Goal: Task Accomplishment & Management: Complete application form

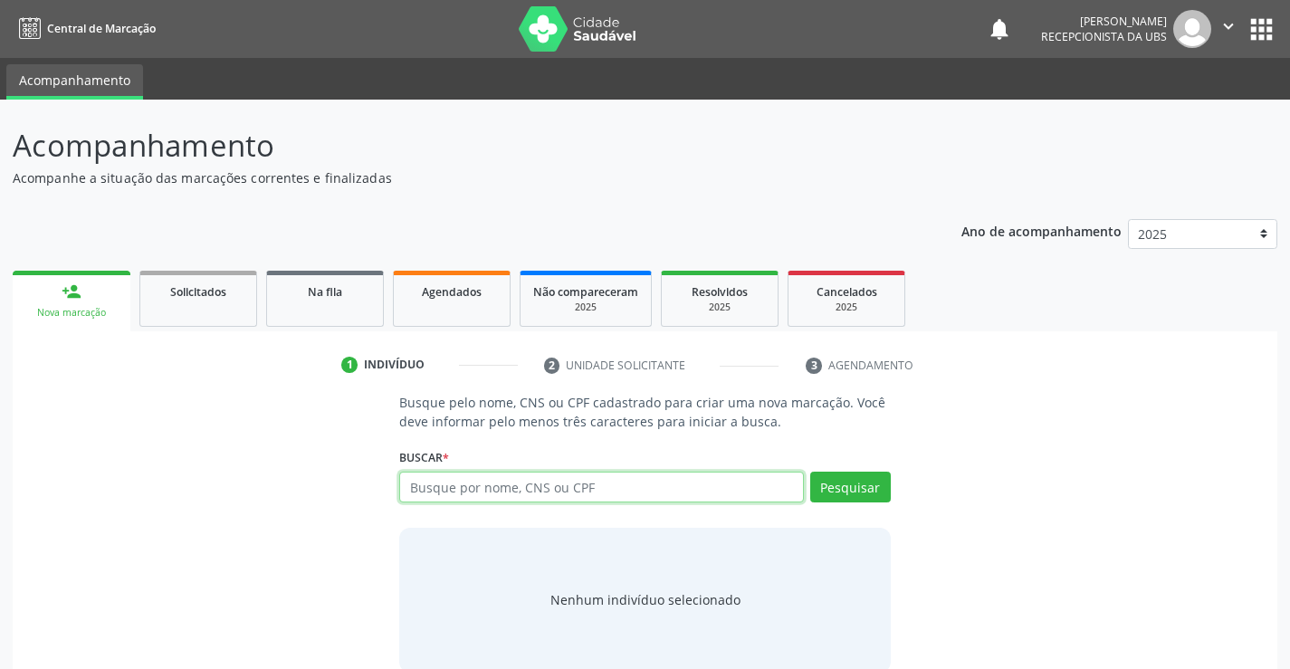
paste input "898006369453821"
type input "898006369453821"
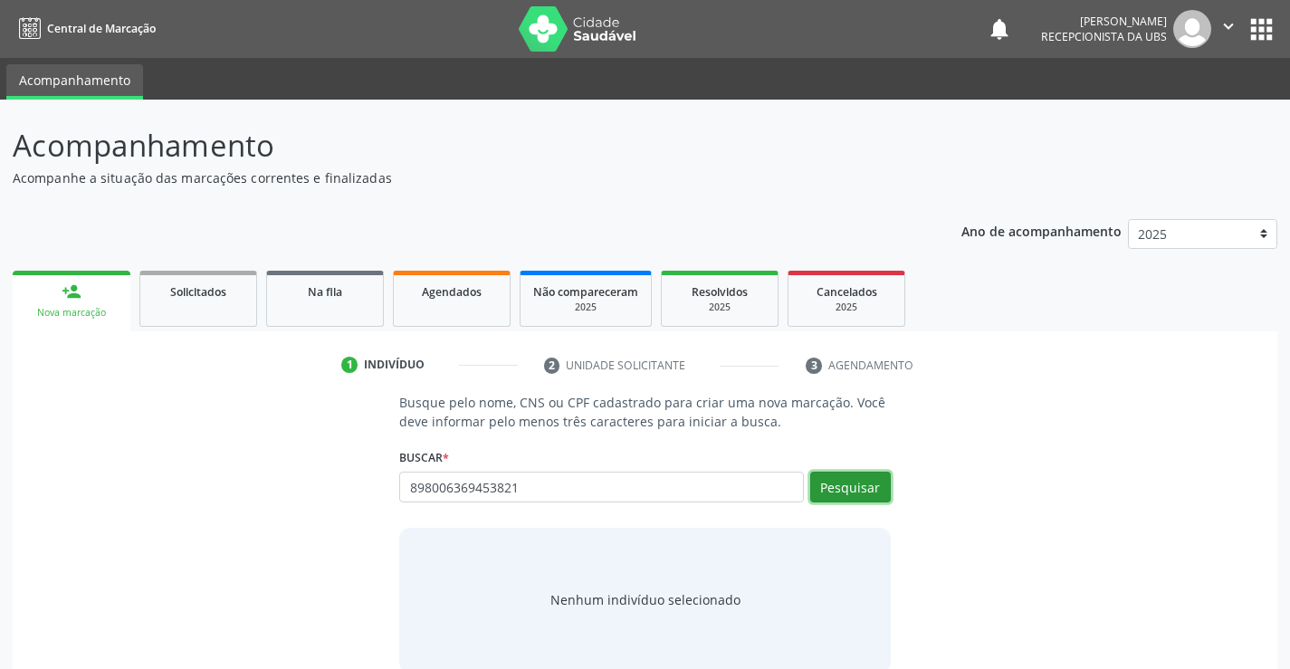
click at [847, 492] on button "Pesquisar" at bounding box center [850, 487] width 81 height 31
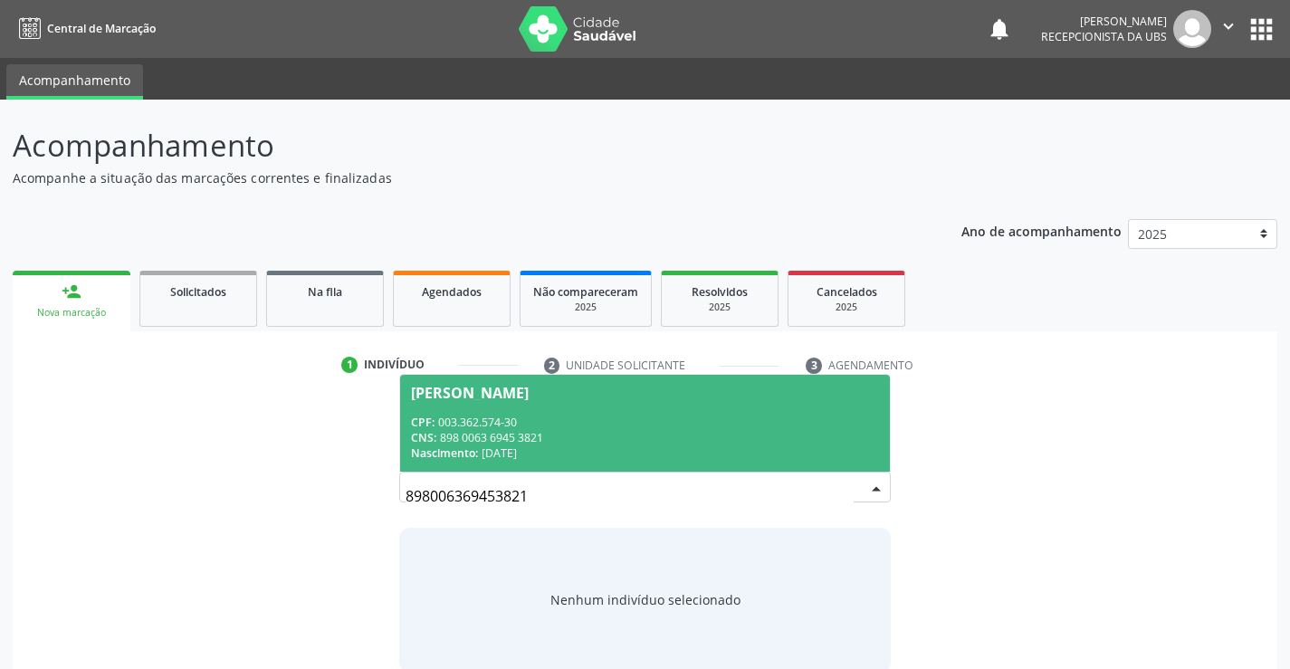
click at [511, 444] on div "CNS: 898 0063 6945 3821" at bounding box center [644, 437] width 467 height 15
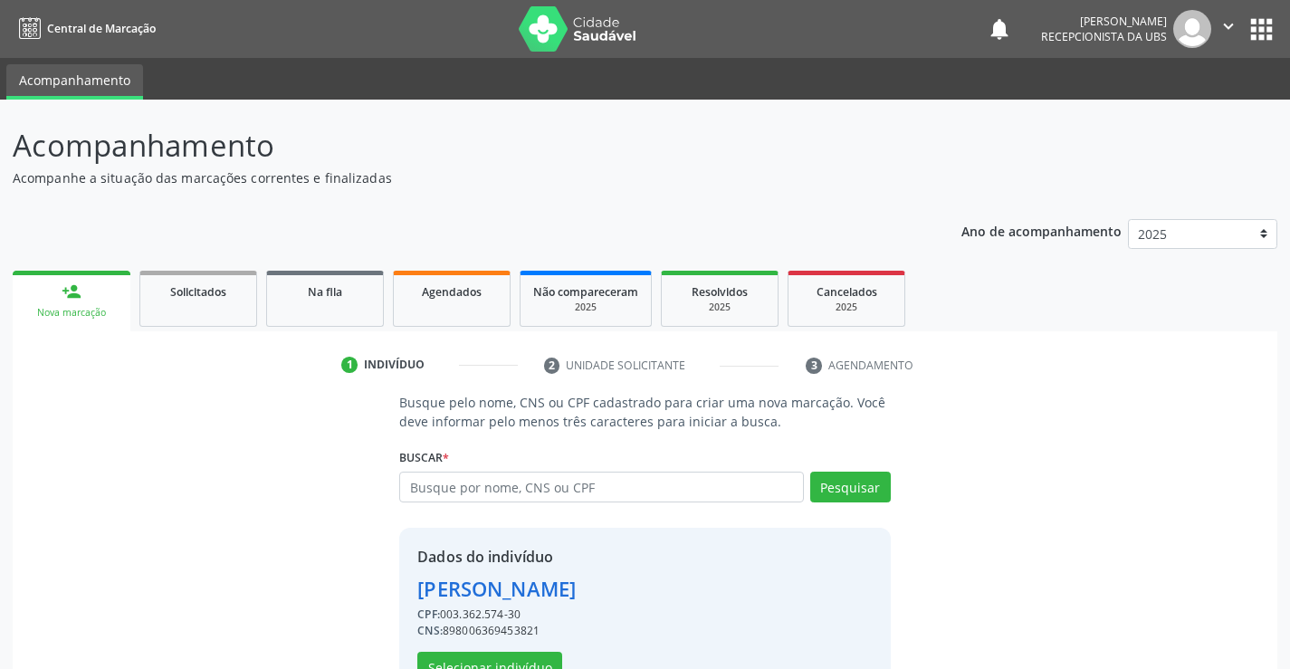
scroll to position [57, 0]
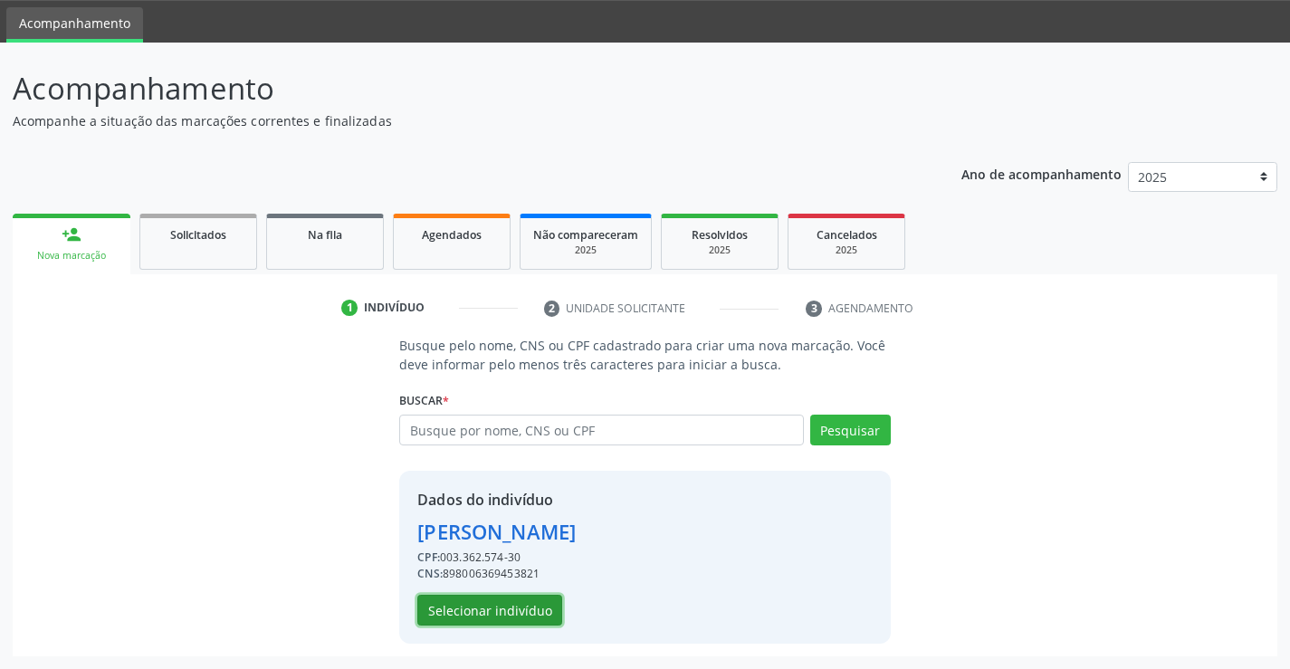
click at [531, 597] on button "Selecionar indivíduo" at bounding box center [489, 610] width 145 height 31
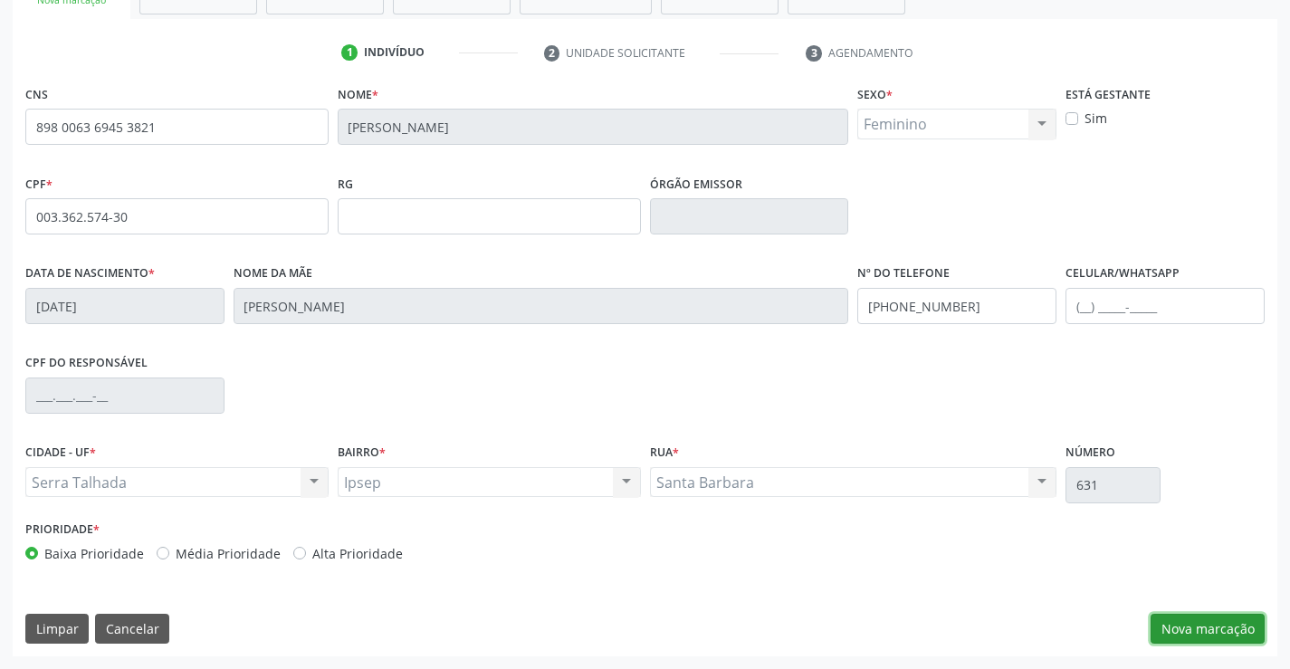
click at [1162, 627] on button "Nova marcação" at bounding box center [1207, 629] width 114 height 31
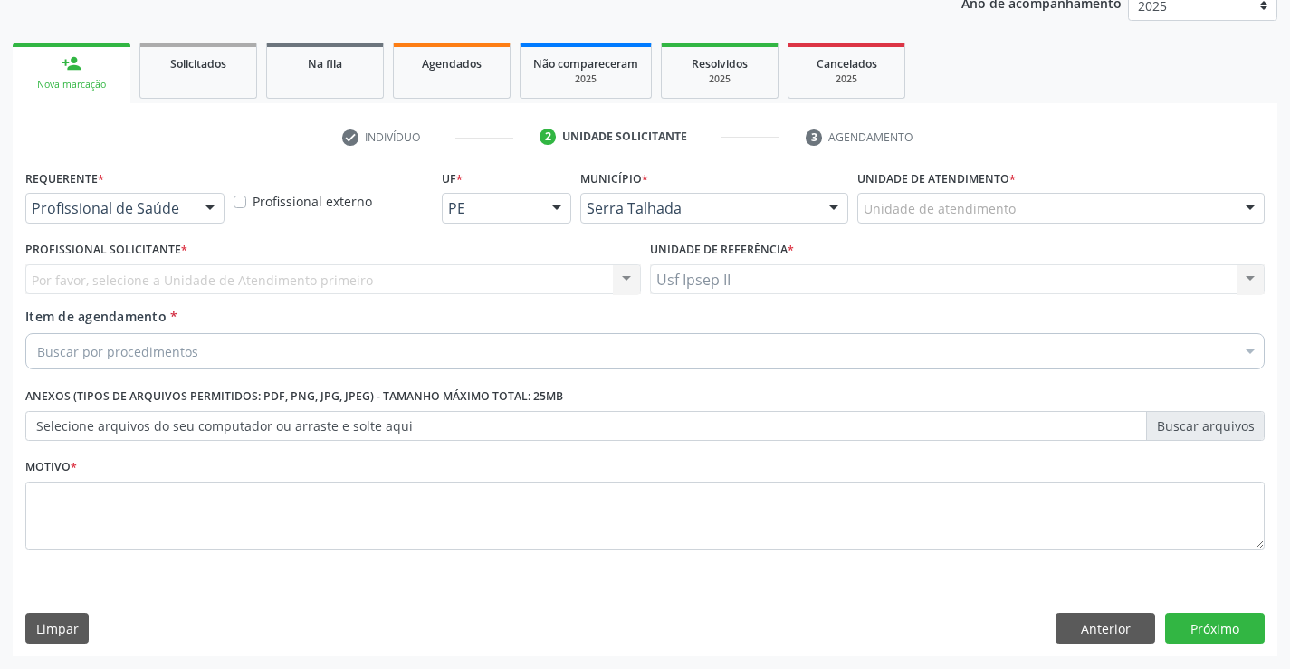
scroll to position [228, 0]
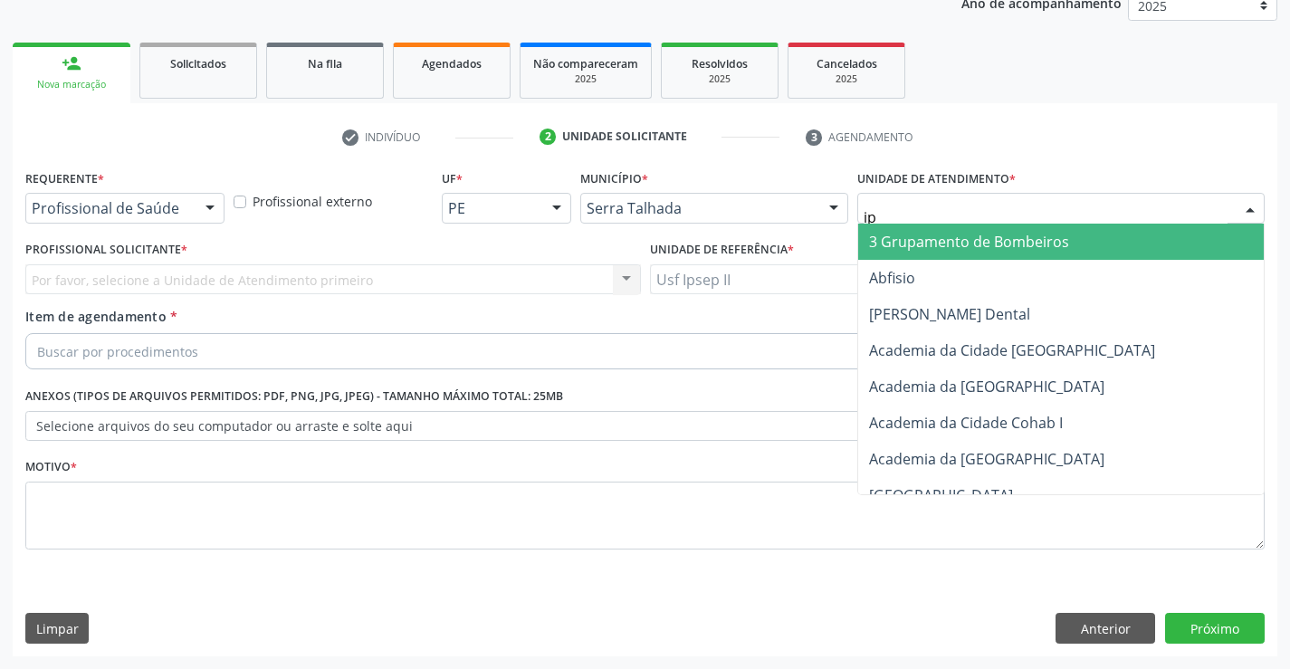
type input "ips"
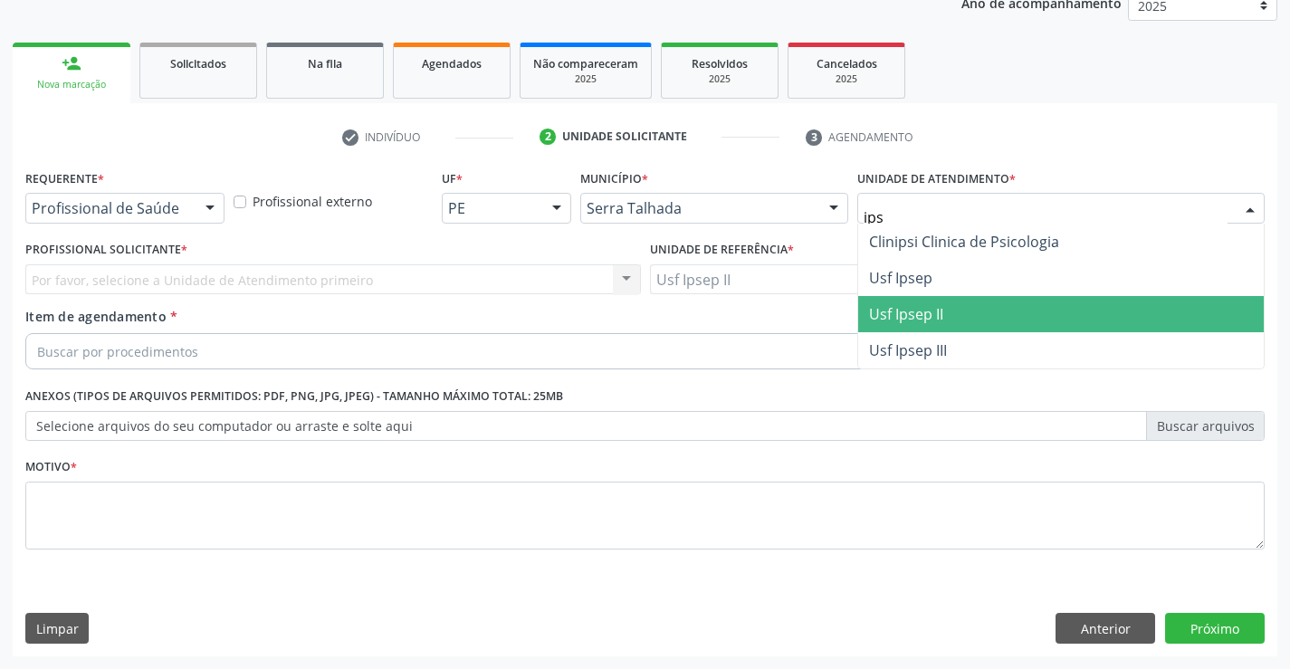
click at [942, 309] on span "Usf Ipsep II" at bounding box center [906, 314] width 74 height 20
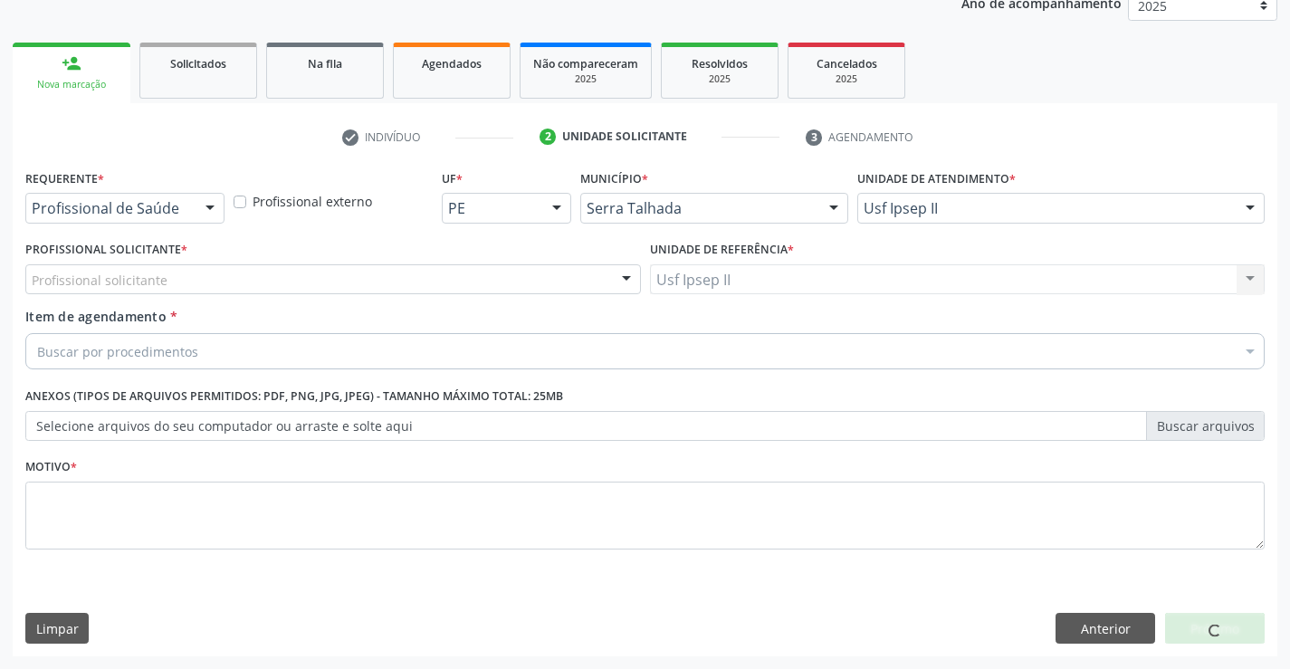
click at [215, 271] on div "Profissional solicitante" at bounding box center [332, 279] width 615 height 31
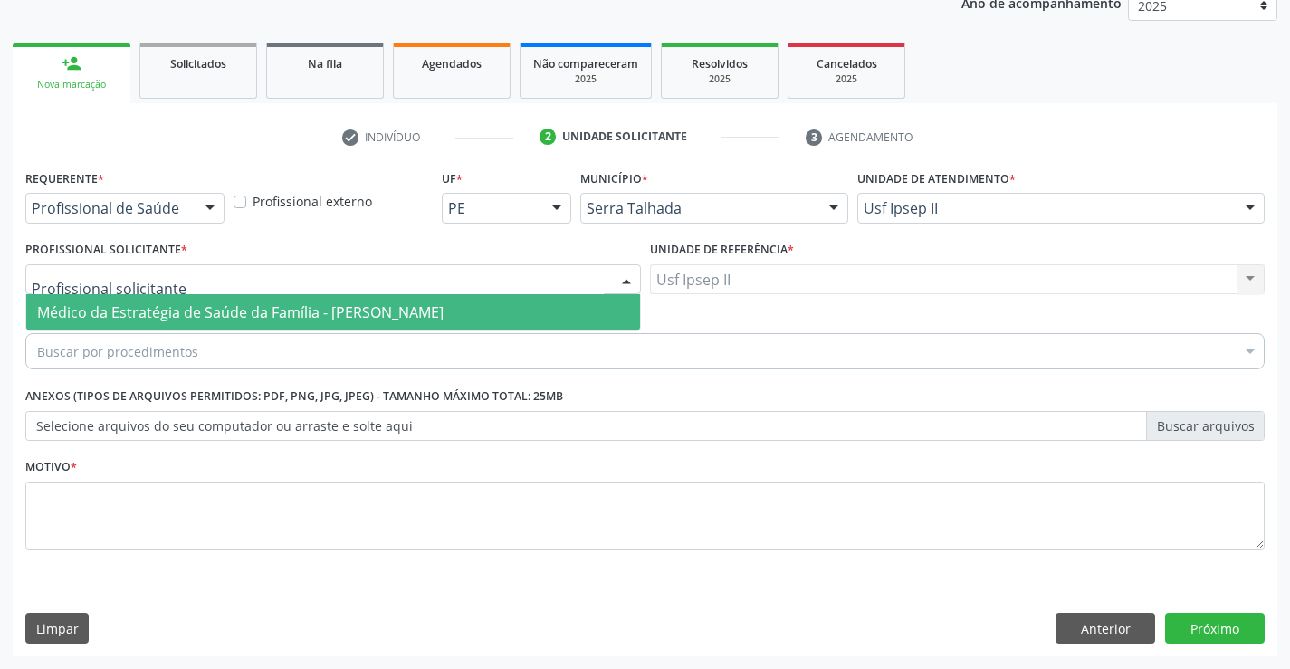
click at [188, 303] on span "Médico da Estratégia de Saúde da Família - [PERSON_NAME]" at bounding box center [240, 312] width 406 height 20
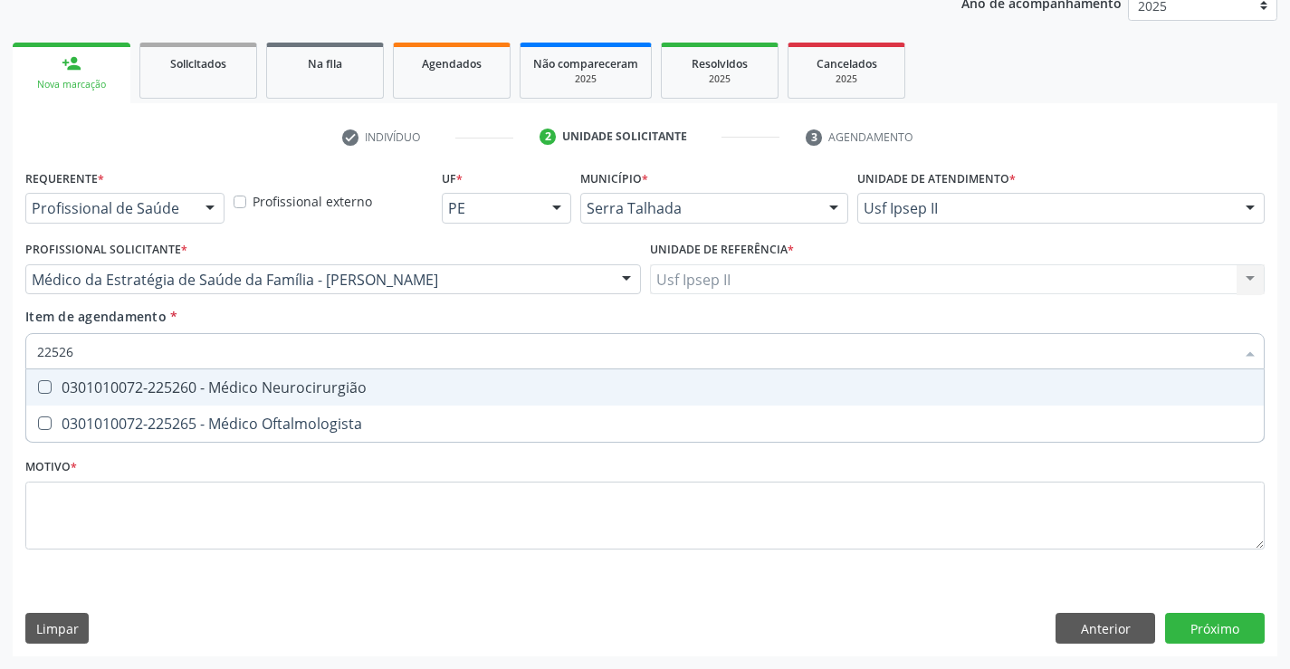
type input "225265"
click at [166, 395] on div "0301010072-225265 - Médico Oftalmologista" at bounding box center [644, 387] width 1215 height 14
checkbox Oftalmologista "true"
click at [132, 532] on div "Requerente * Profissional de Saúde Profissional de Saúde Paciente Nenhum result…" at bounding box center [644, 370] width 1239 height 410
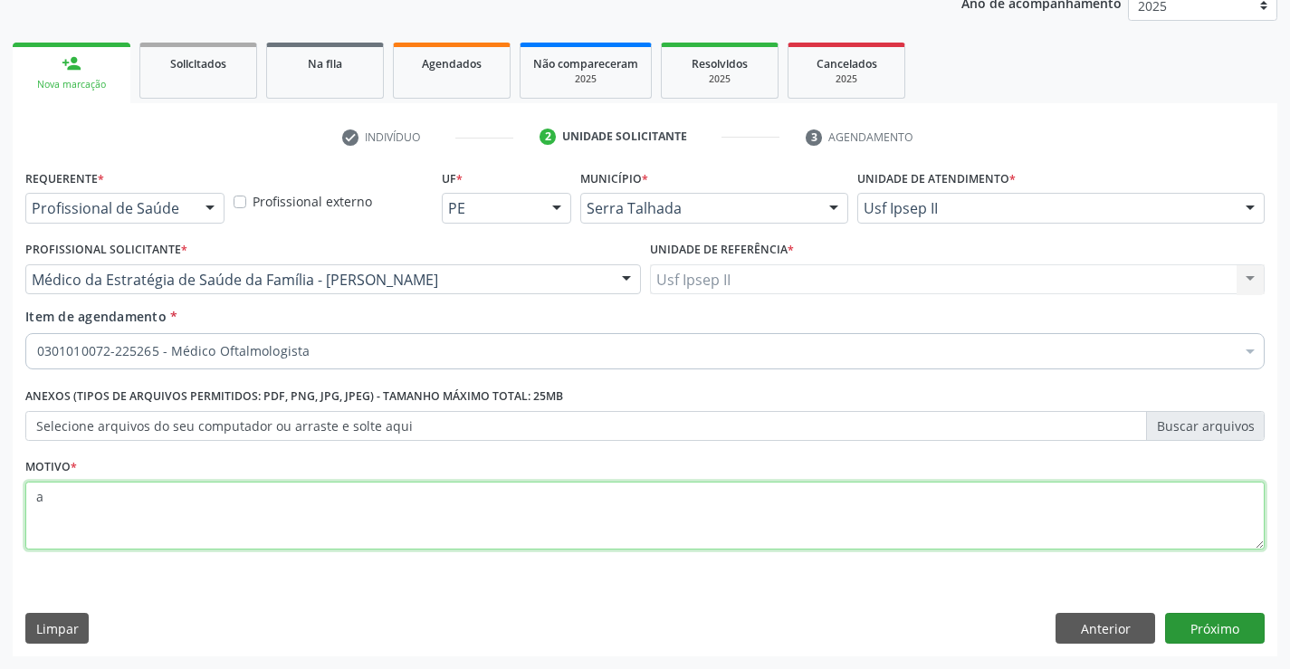
type textarea "a"
click at [1182, 638] on button "Próximo" at bounding box center [1215, 628] width 100 height 31
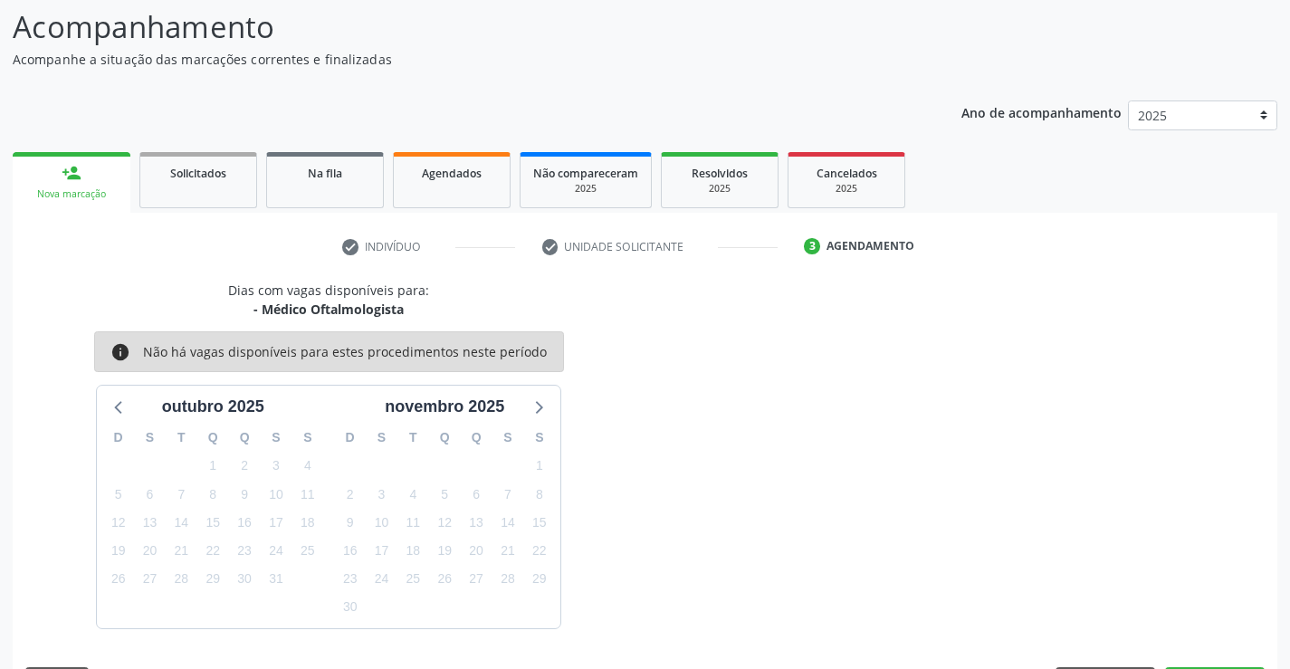
scroll to position [172, 0]
